Goal: Transaction & Acquisition: Book appointment/travel/reservation

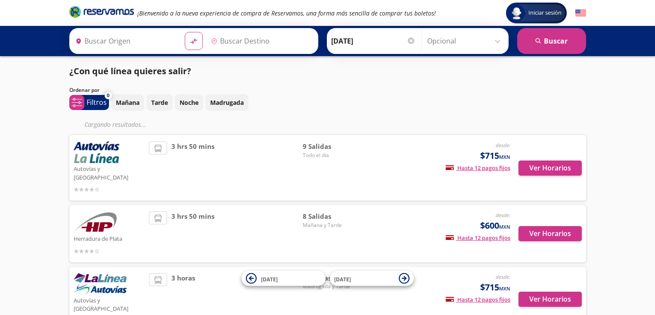
type input "[GEOGRAPHIC_DATA], [GEOGRAPHIC_DATA]"
type input "Toluca, [GEOGRAPHIC_DATA]"
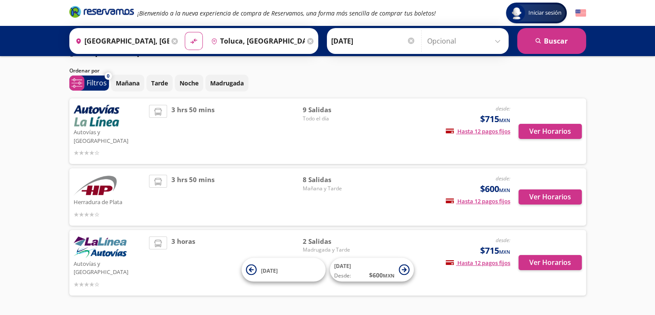
scroll to position [30, 0]
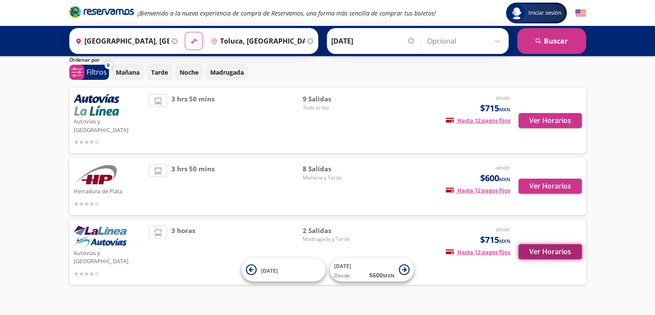
click at [548, 244] on button "Ver Horarios" at bounding box center [550, 251] width 63 height 15
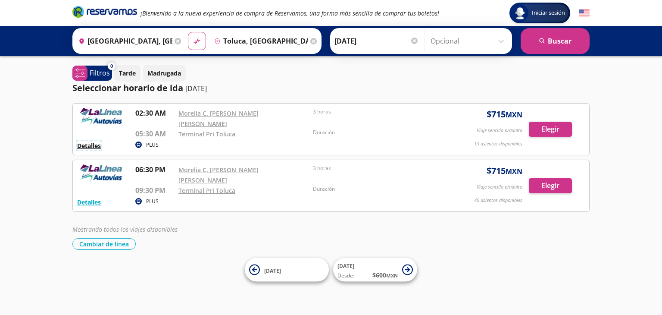
click at [93, 141] on button "Detalles" at bounding box center [89, 145] width 24 height 9
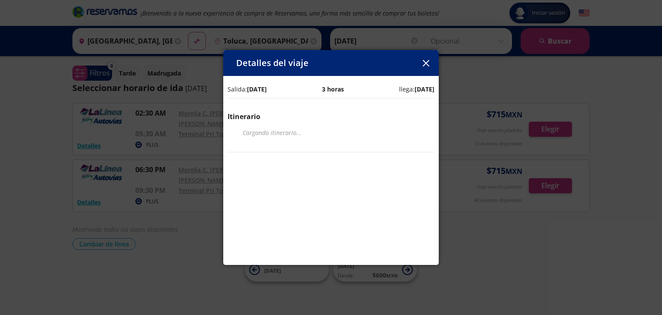
click at [424, 60] on icon "button" at bounding box center [425, 63] width 6 height 6
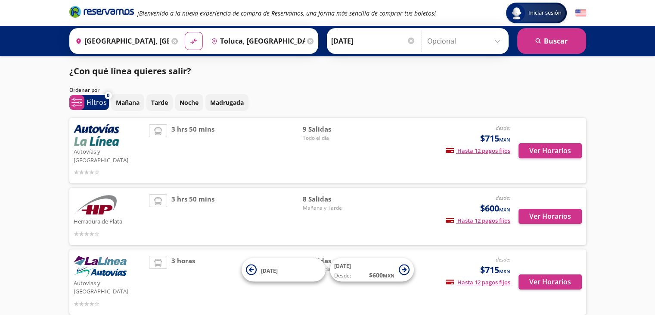
click at [229, 157] on div "3 hrs 50 mins" at bounding box center [226, 150] width 154 height 53
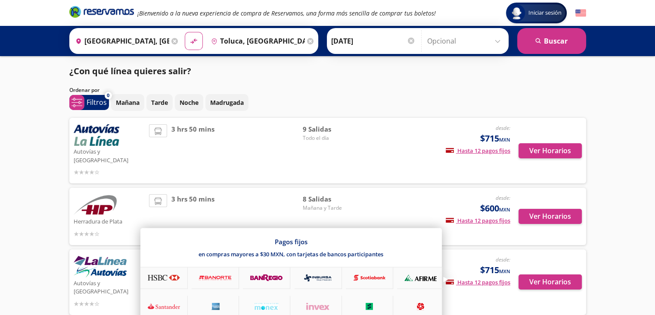
scroll to position [30, 0]
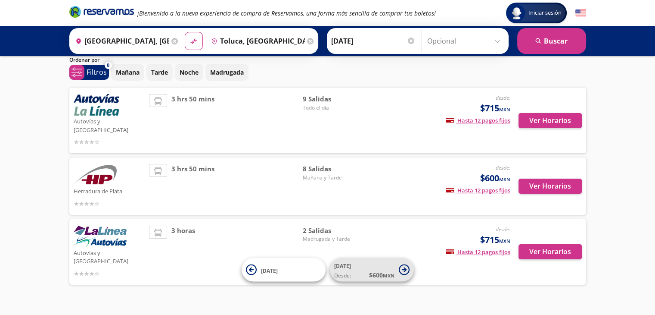
click at [370, 273] on span "$ 600 MXN" at bounding box center [381, 274] width 25 height 9
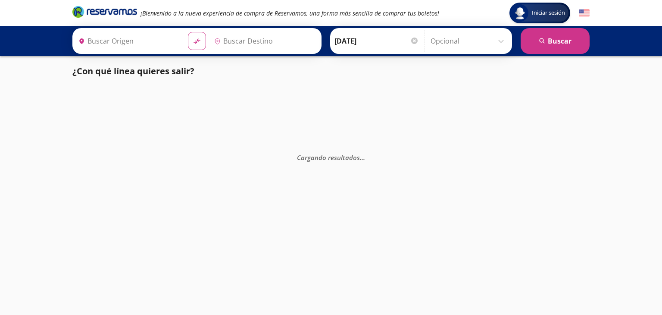
type input "Toluca, [GEOGRAPHIC_DATA]"
type input "[GEOGRAPHIC_DATA], [GEOGRAPHIC_DATA]"
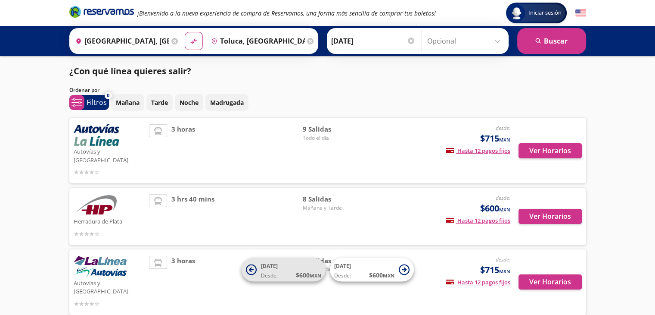
click at [261, 268] on span "[DATE]" at bounding box center [269, 265] width 17 height 7
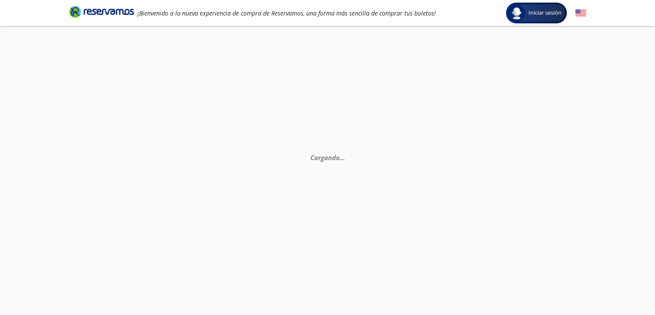
scroll to position [30, 0]
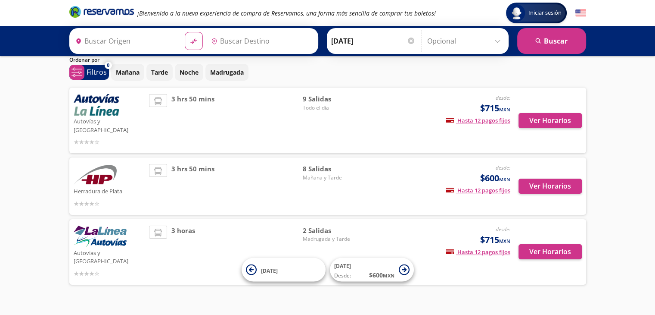
type input "[GEOGRAPHIC_DATA], [GEOGRAPHIC_DATA]"
type input "Toluca, [GEOGRAPHIC_DATA]"
